Goal: Check status: Check status

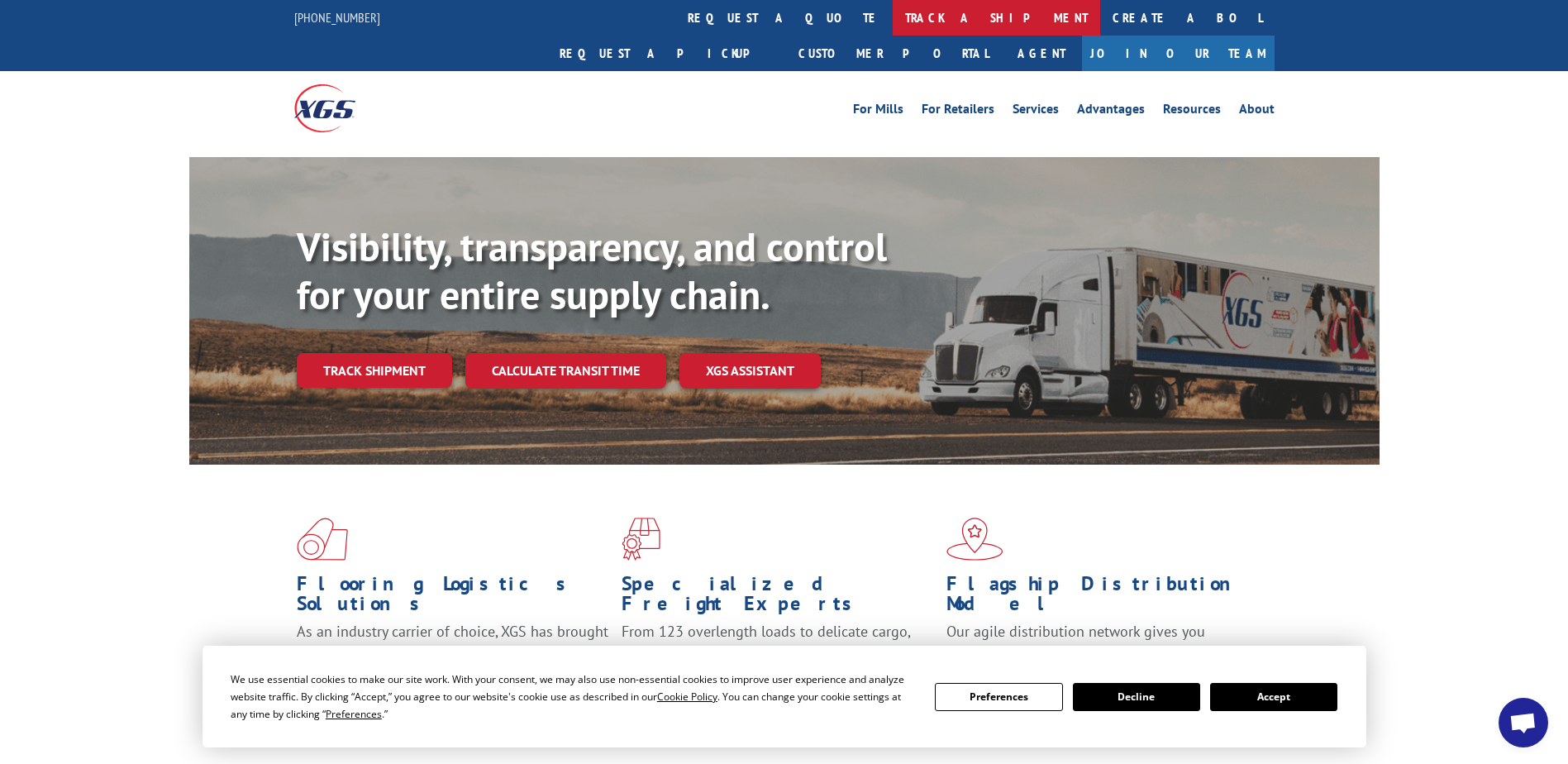
click at [893, 18] on link "track a shipment" at bounding box center [996, 17] width 207 height 36
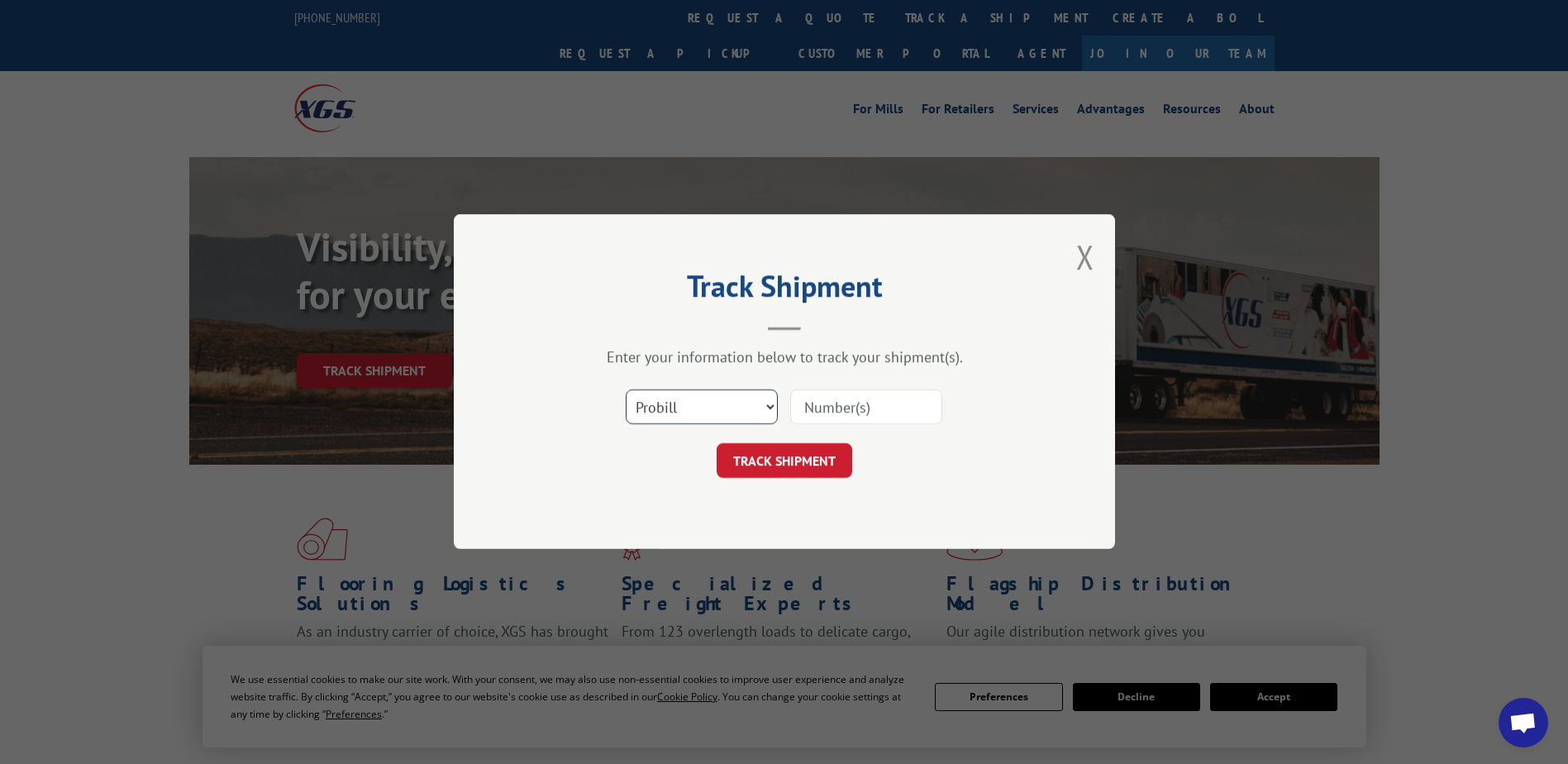
click at [672, 404] on select "Select category... Probill BOL PO" at bounding box center [702, 408] width 152 height 35
select select "bol"
click at [626, 390] on select "Select category... Probill BOL PO" at bounding box center [702, 408] width 152 height 35
click at [836, 398] on input at bounding box center [866, 408] width 152 height 35
paste input "2853959"
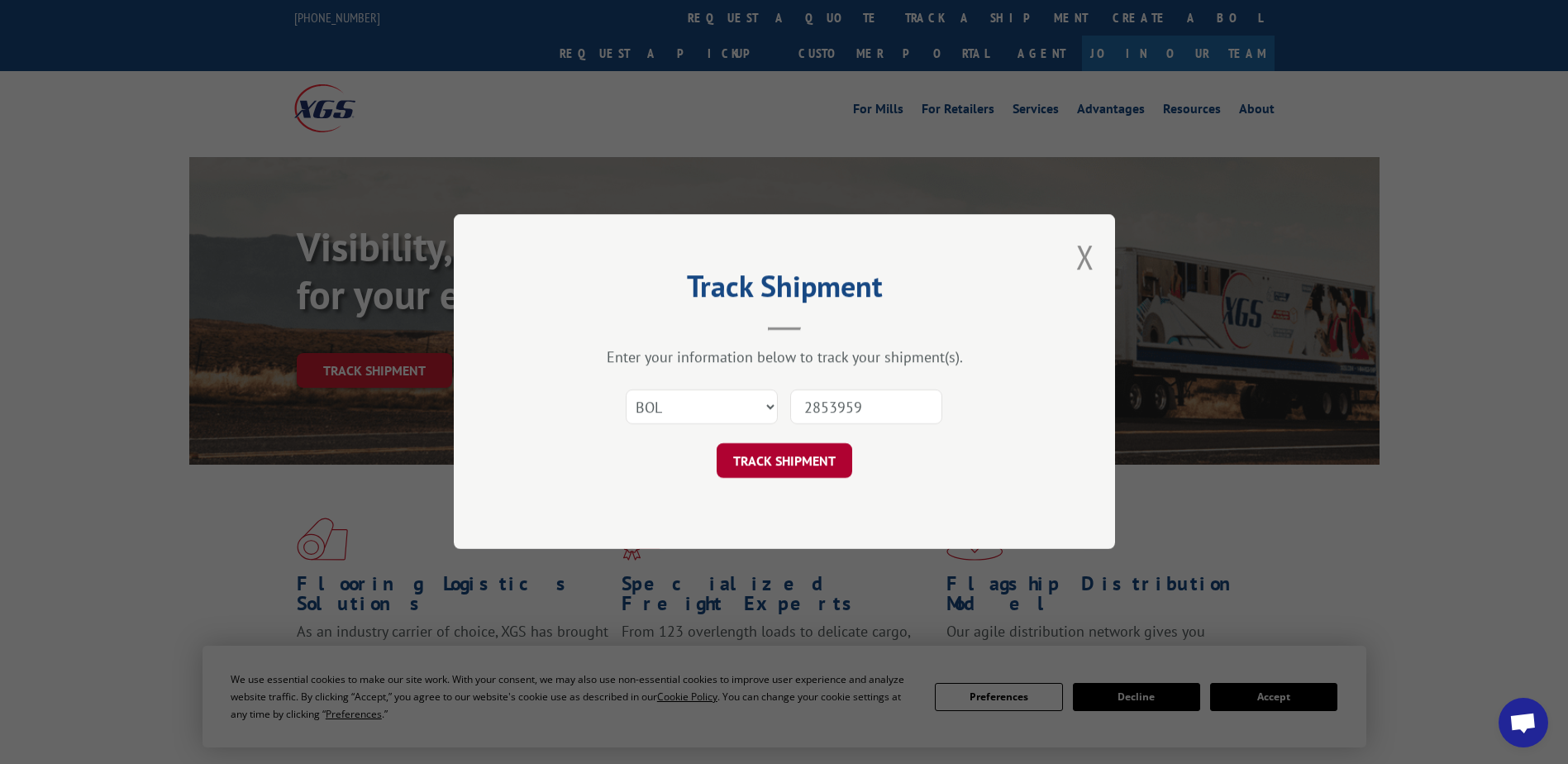
type input "2853959"
click at [754, 458] on button "TRACK SHIPMENT" at bounding box center [784, 461] width 136 height 35
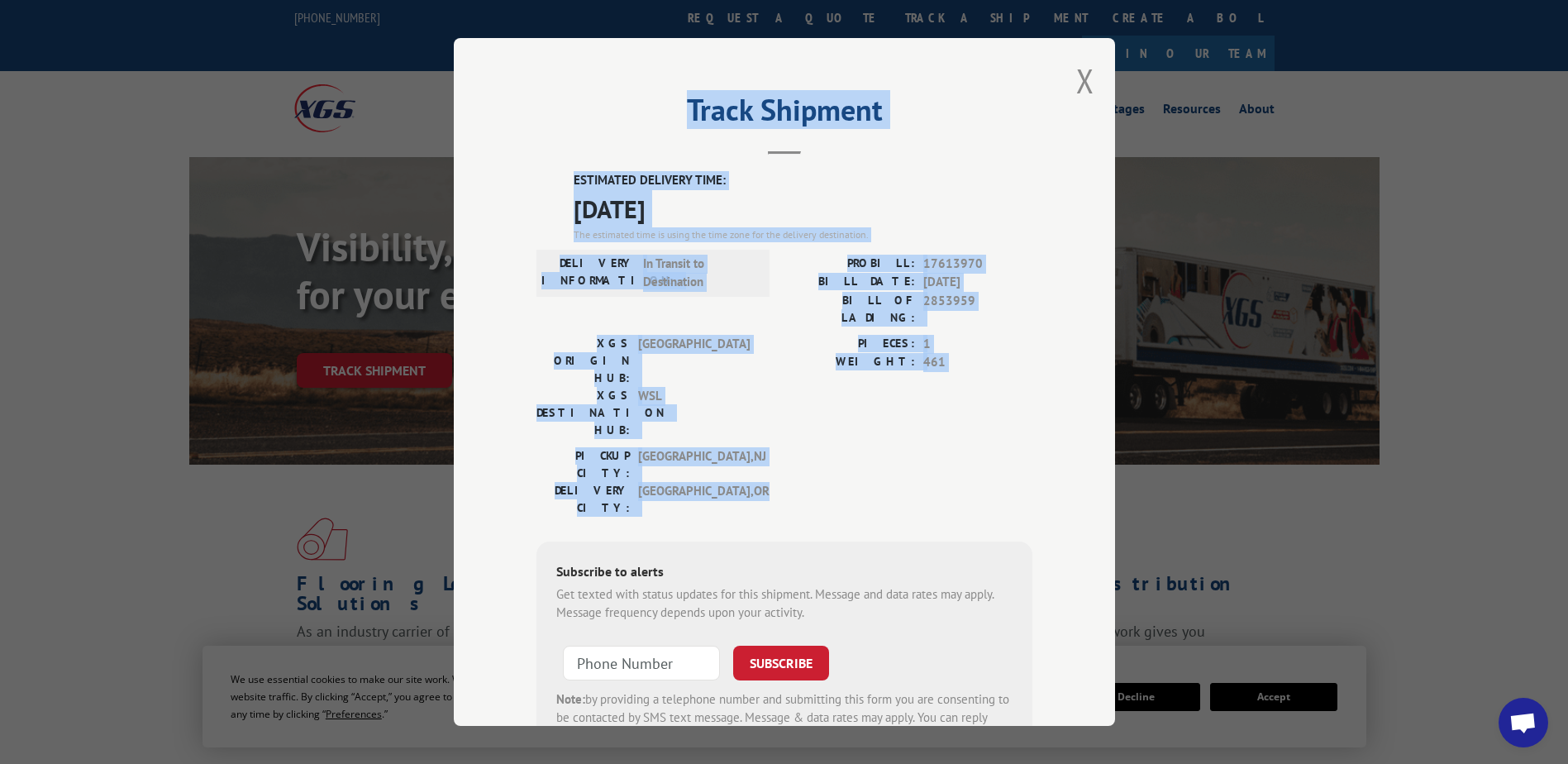
drag, startPoint x: 680, startPoint y: 106, endPoint x: 810, endPoint y: 406, distance: 327.0
click at [810, 406] on div "Track Shipment ESTIMATED DELIVERY TIME: [DATE] The estimated time is using the …" at bounding box center [784, 381] width 662 height 688
copy div "Track Shipment ESTIMATED DELIVERY TIME: [DATE] The estimated time is using the …"
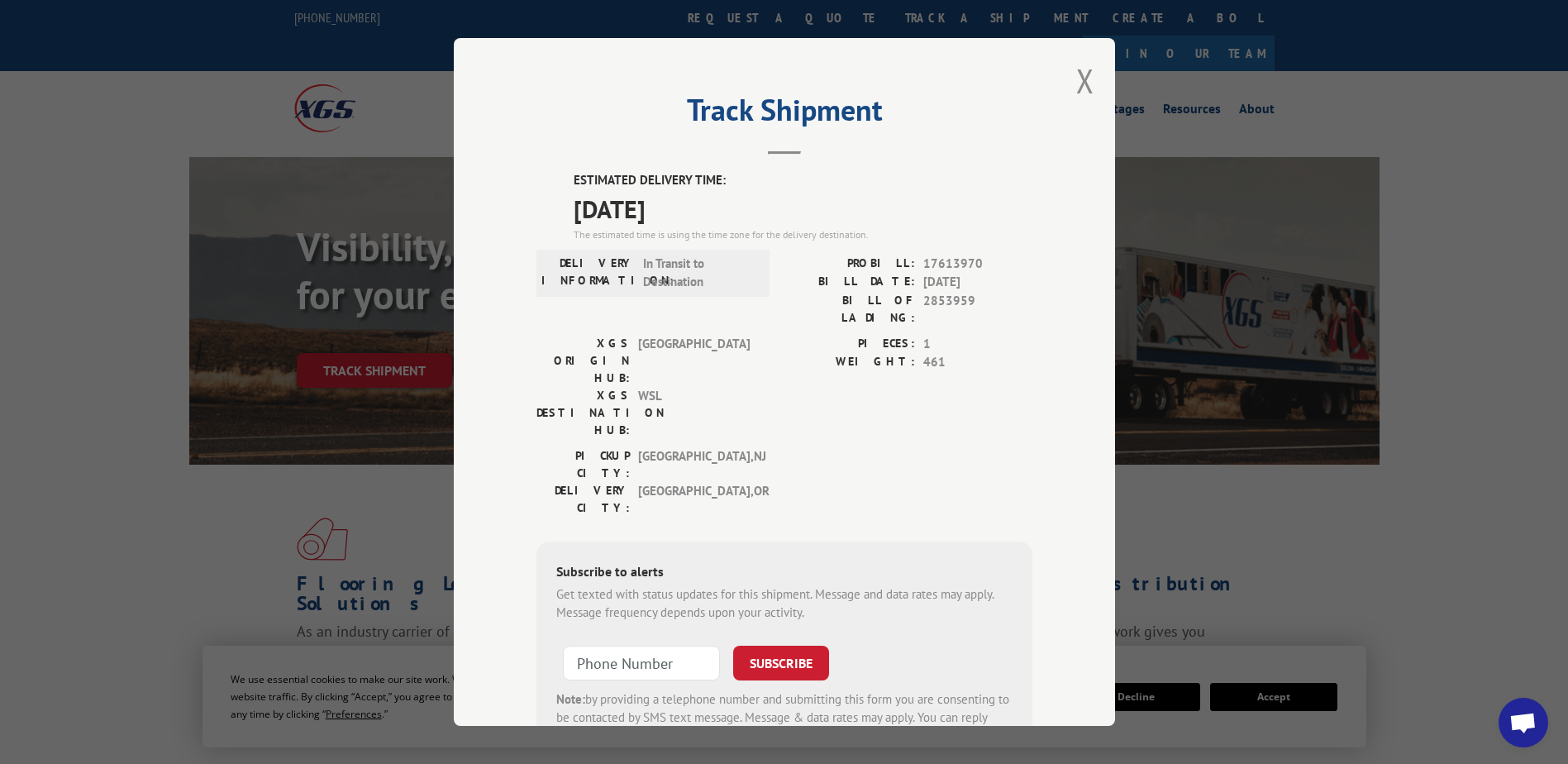
drag, startPoint x: 481, startPoint y: 1, endPoint x: 115, endPoint y: 376, distance: 524.0
click at [91, 429] on div "Track Shipment ESTIMATED DELIVERY TIME: [DATE] The estimated time is using the …" at bounding box center [784, 382] width 1568 height 764
click at [7, 209] on div "Track Shipment ESTIMATED DELIVERY TIME: [DATE] The estimated time is using the …" at bounding box center [784, 382] width 1568 height 764
click at [1078, 88] on button "Close modal" at bounding box center [1086, 81] width 18 height 44
